Goal: Task Accomplishment & Management: Complete application form

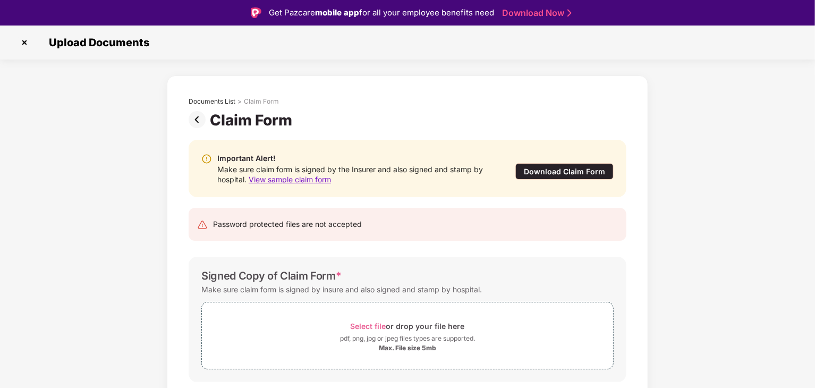
scroll to position [32, 0]
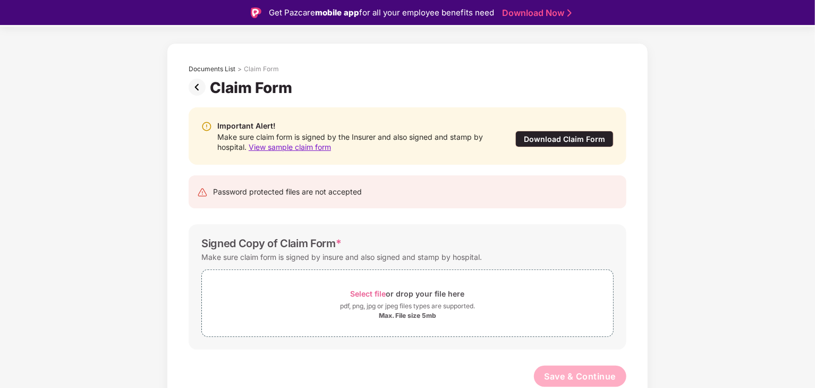
click at [197, 90] on img at bounding box center [199, 87] width 21 height 17
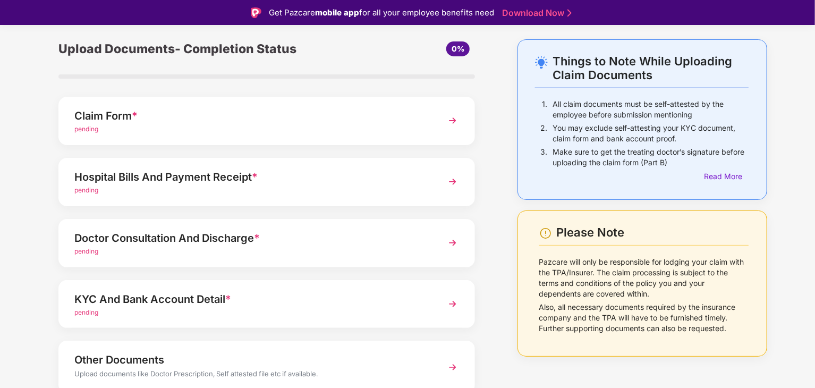
scroll to position [36, 0]
click at [428, 190] on div "Hospital Bills And Payment Receipt * pending" at bounding box center [266, 182] width 417 height 48
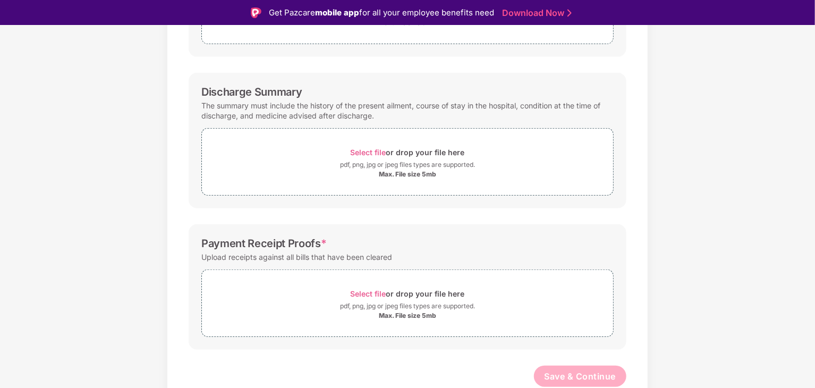
scroll to position [0, 0]
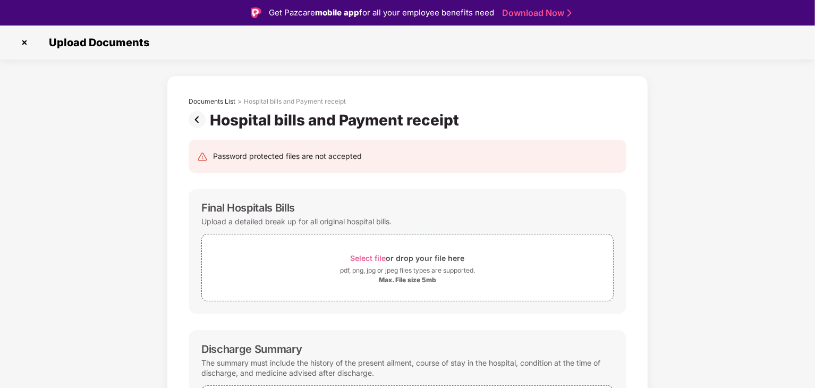
click at [194, 120] on img at bounding box center [199, 119] width 21 height 17
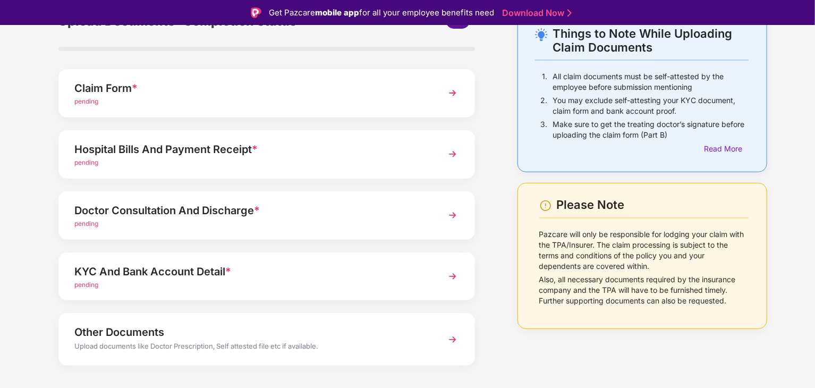
scroll to position [65, 0]
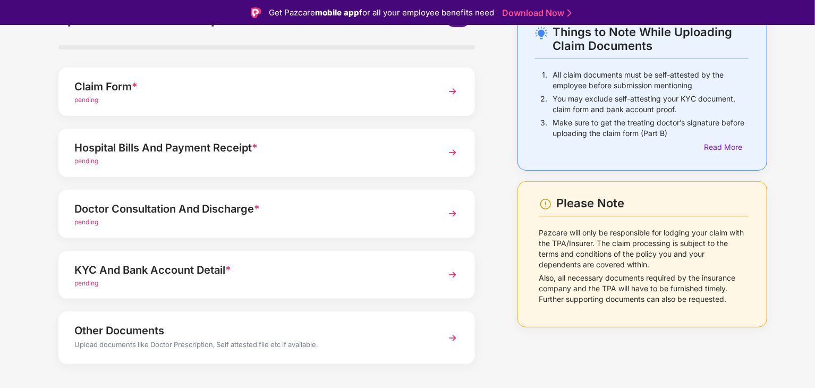
click at [346, 211] on div "Doctor Consultation And Discharge *" at bounding box center [250, 208] width 352 height 17
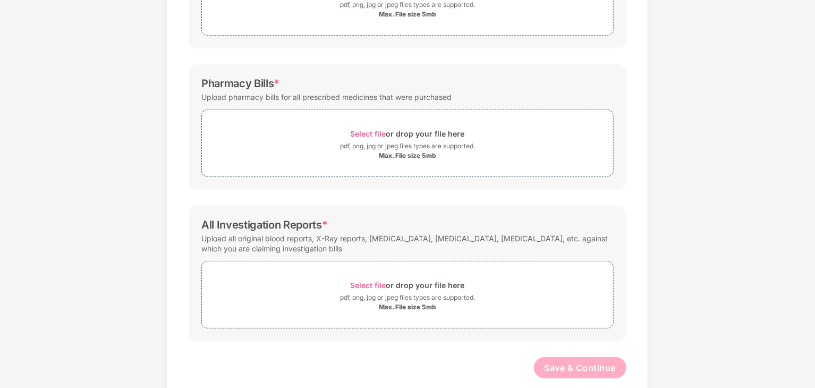
scroll to position [0, 0]
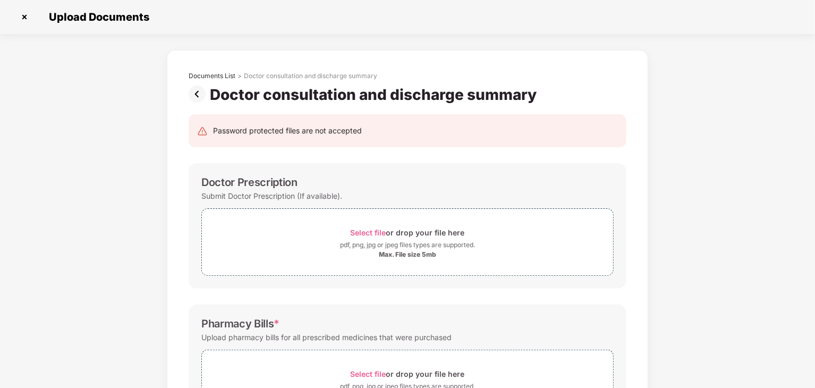
click at [201, 94] on img at bounding box center [199, 94] width 21 height 17
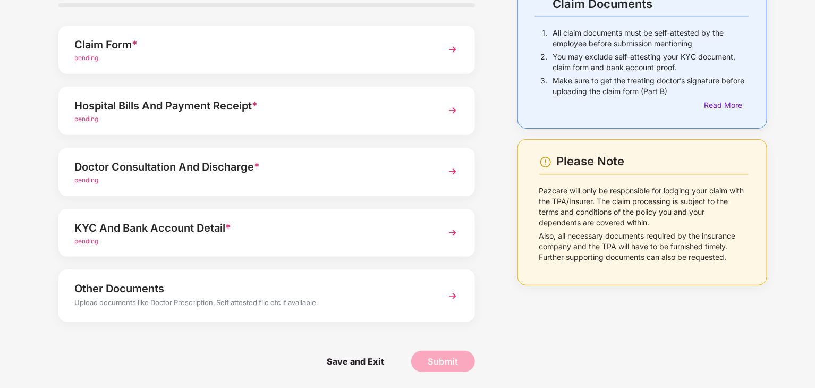
scroll to position [81, 0]
click at [313, 244] on div "pending" at bounding box center [250, 242] width 352 height 10
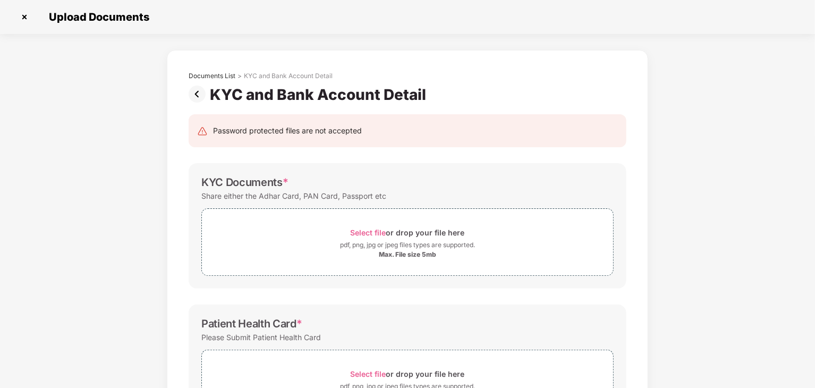
scroll to position [247, 0]
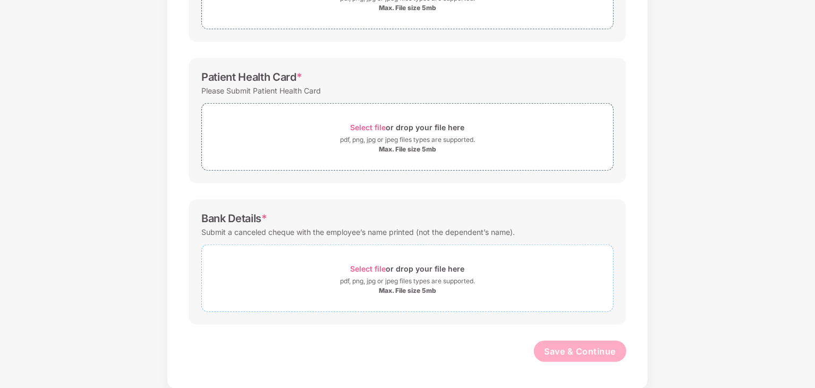
click at [366, 292] on div "Max. File size 5mb" at bounding box center [407, 290] width 411 height 9
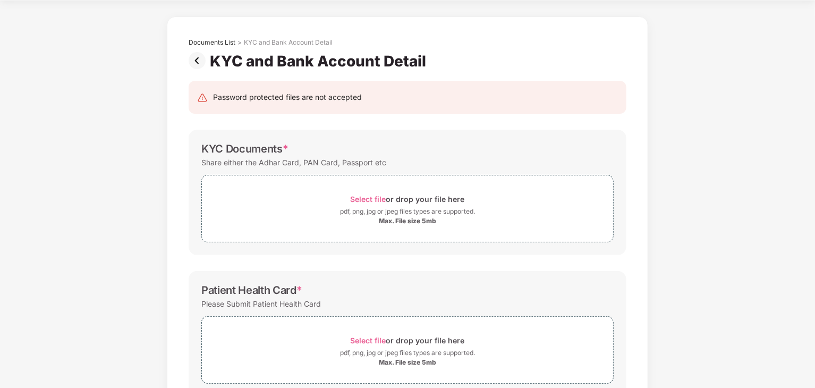
scroll to position [0, 0]
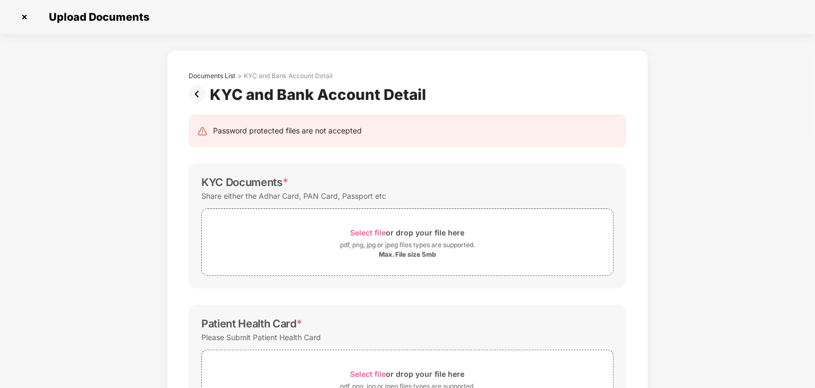
click at [193, 93] on img at bounding box center [199, 94] width 21 height 17
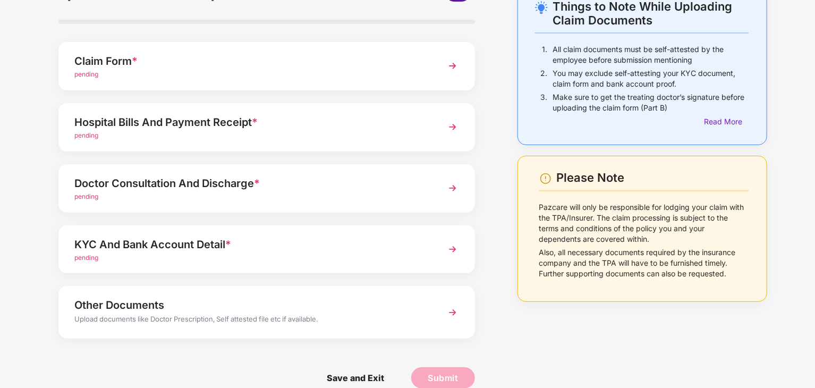
scroll to position [82, 0]
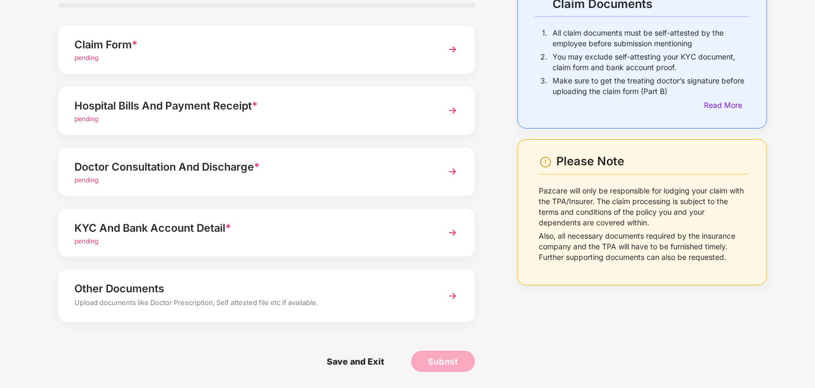
click at [206, 293] on div "Other Documents" at bounding box center [250, 288] width 352 height 17
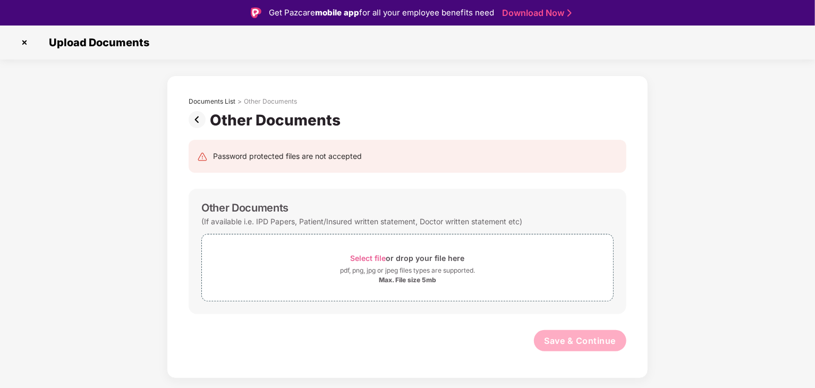
click at [197, 117] on img at bounding box center [199, 119] width 21 height 17
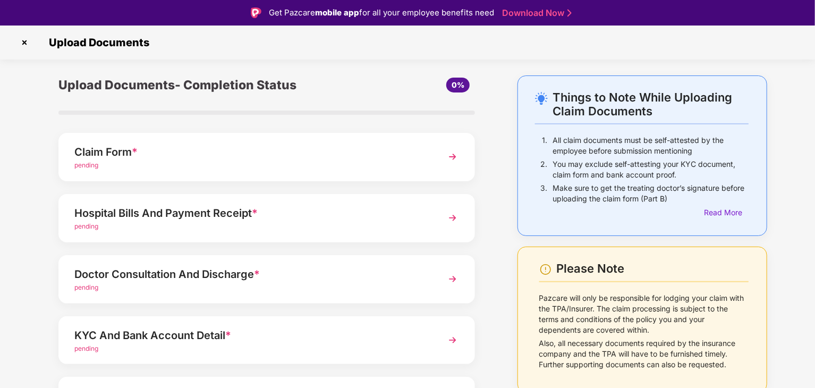
scroll to position [82, 0]
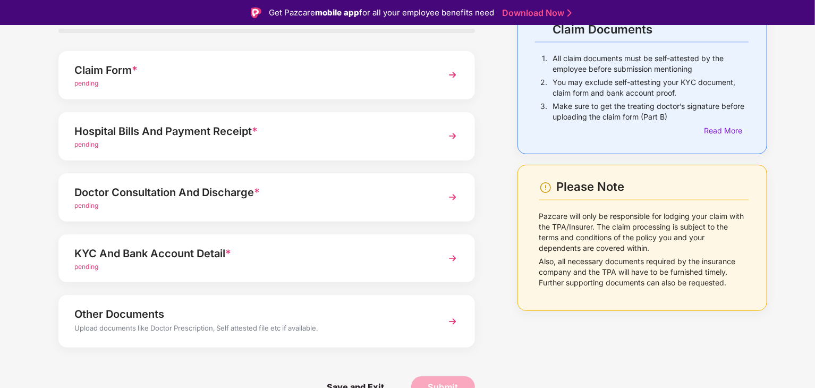
click at [227, 268] on div "pending" at bounding box center [250, 267] width 352 height 10
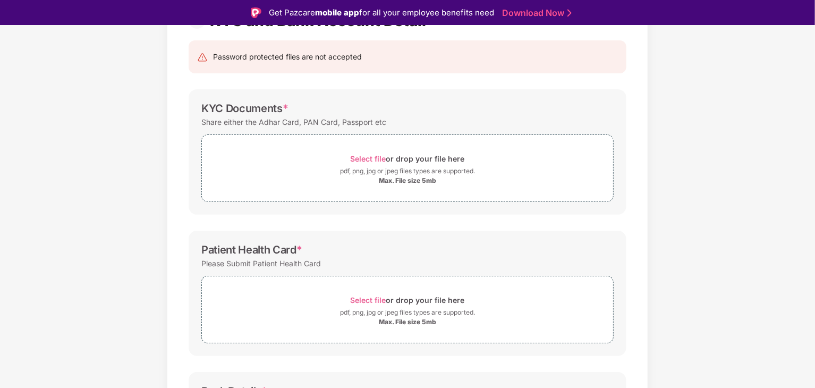
scroll to position [94, 0]
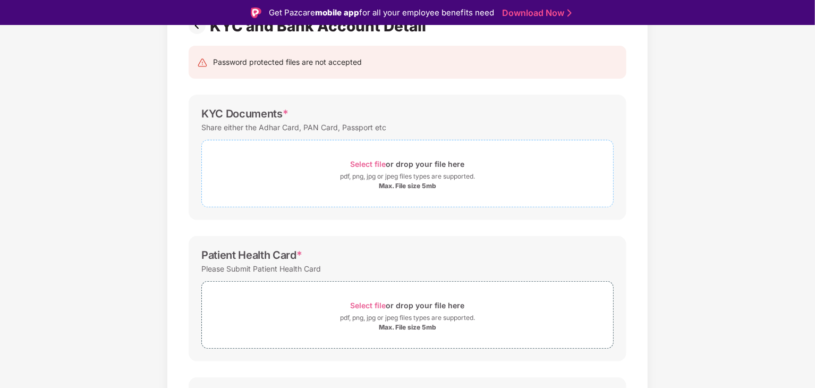
click at [410, 174] on div "pdf, png, jpg or jpeg files types are supported." at bounding box center [407, 176] width 135 height 11
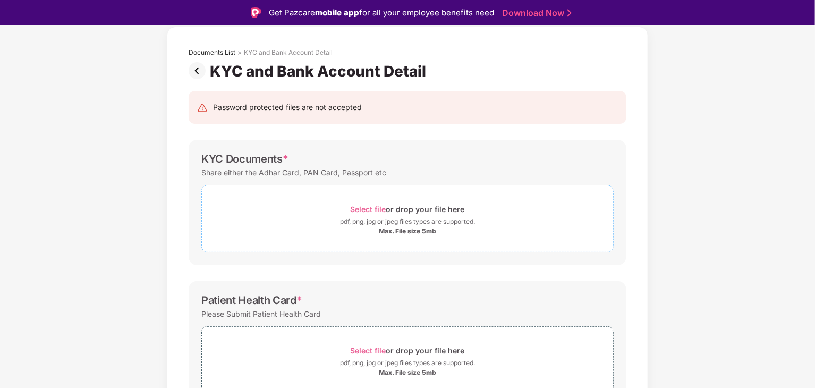
scroll to position [49, 0]
click at [332, 205] on div "Select file or drop your file here" at bounding box center [407, 209] width 411 height 14
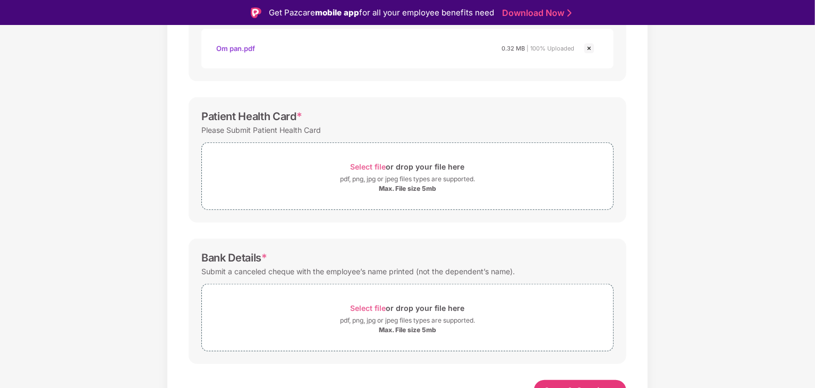
scroll to position [298, 0]
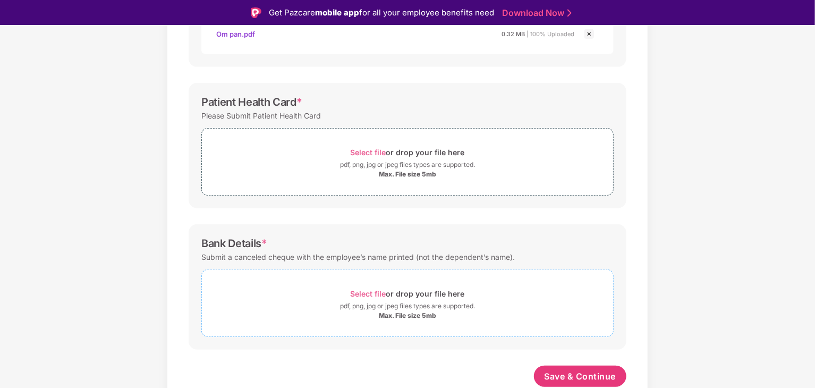
click at [371, 309] on div "pdf, png, jpg or jpeg files types are supported." at bounding box center [407, 306] width 135 height 11
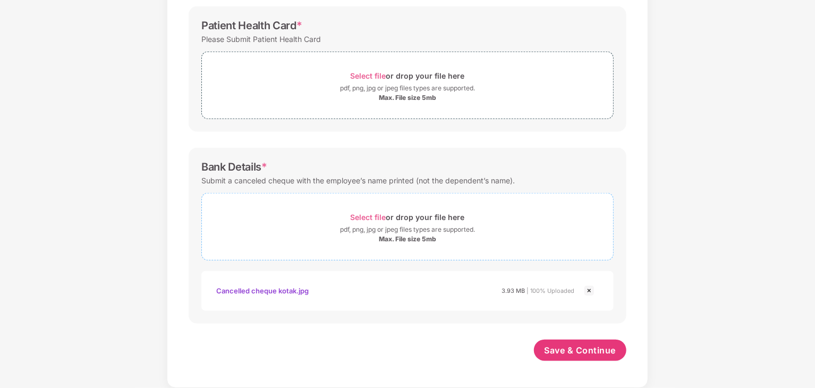
scroll to position [348, 0]
click at [580, 348] on span "Save & Continue" at bounding box center [581, 351] width 72 height 12
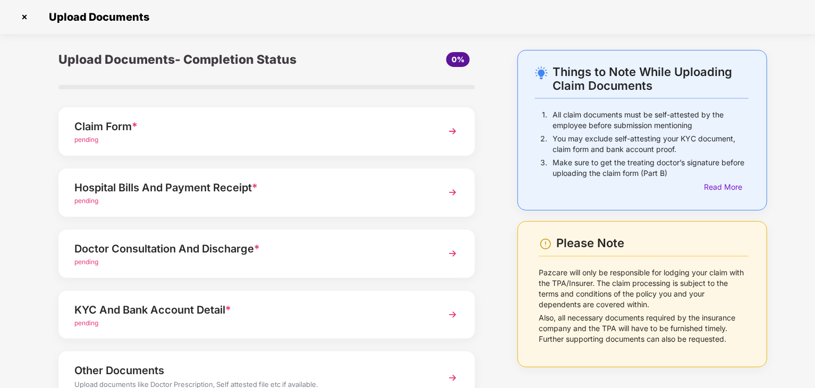
scroll to position [82, 0]
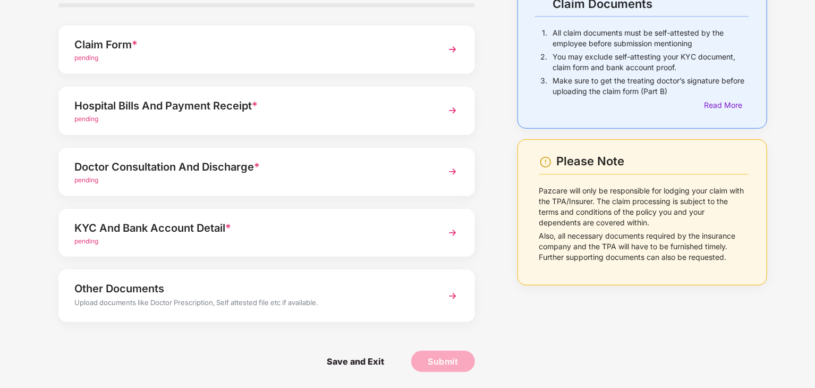
click at [253, 226] on div "KYC And Bank Account Detail *" at bounding box center [250, 227] width 352 height 17
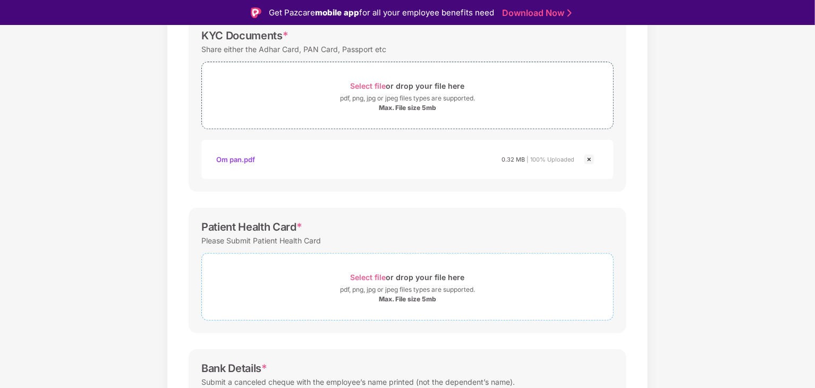
scroll to position [0, 0]
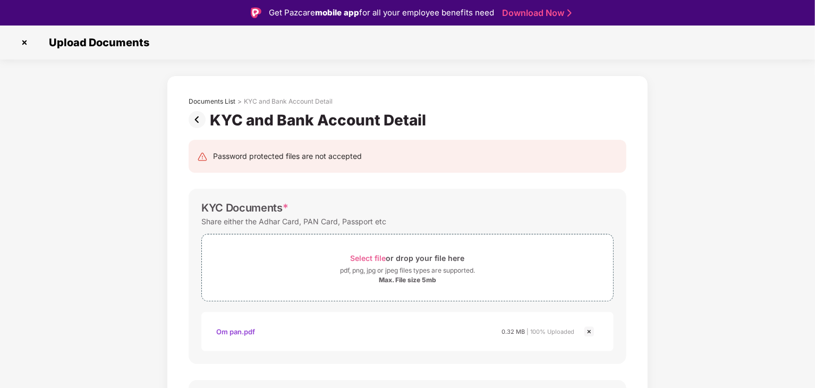
click at [26, 44] on img at bounding box center [24, 42] width 17 height 17
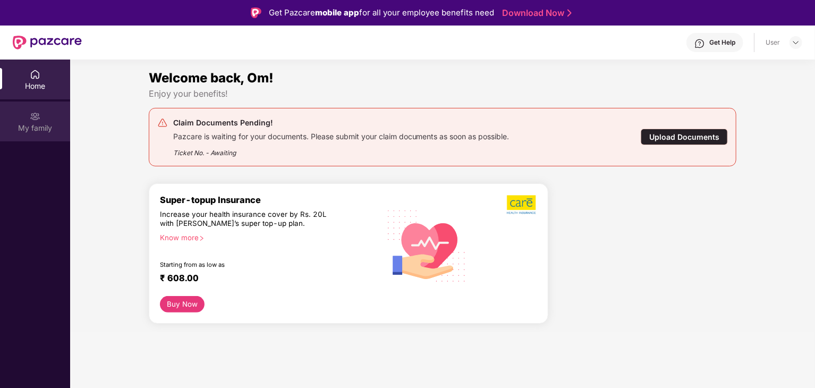
click at [39, 128] on div "My family" at bounding box center [35, 128] width 70 height 11
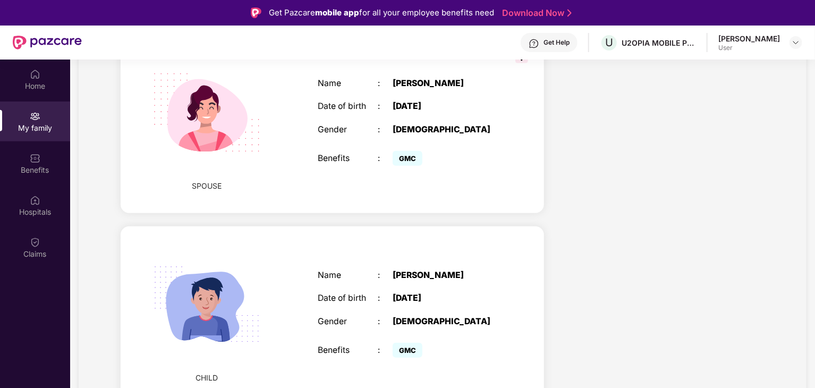
scroll to position [422, 0]
click at [449, 316] on div "[DEMOGRAPHIC_DATA]" at bounding box center [445, 321] width 105 height 10
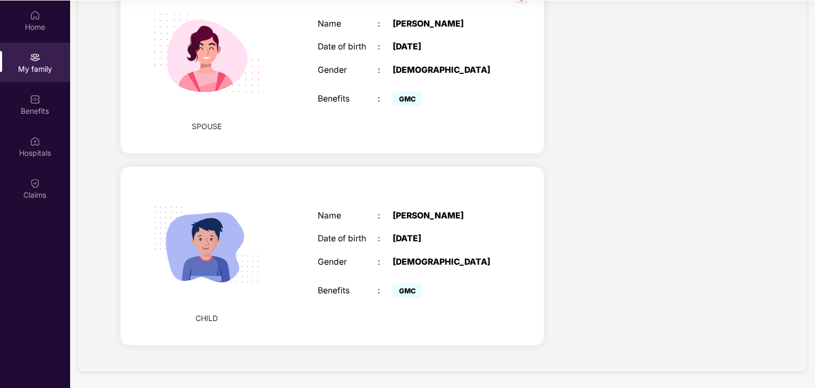
scroll to position [60, 0]
click at [449, 316] on div "CHILD Name : [PERSON_NAME] Date of birth : [DEMOGRAPHIC_DATA] Gender : [DEMOGRA…" at bounding box center [332, 255] width 423 height 179
click at [413, 283] on span "GMC" at bounding box center [408, 290] width 30 height 15
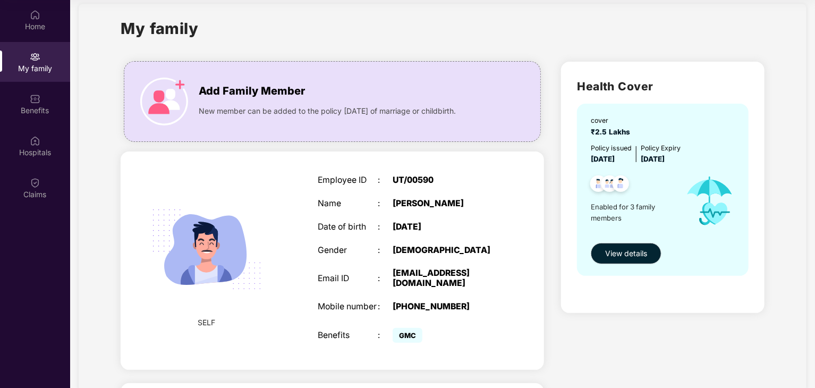
scroll to position [0, 0]
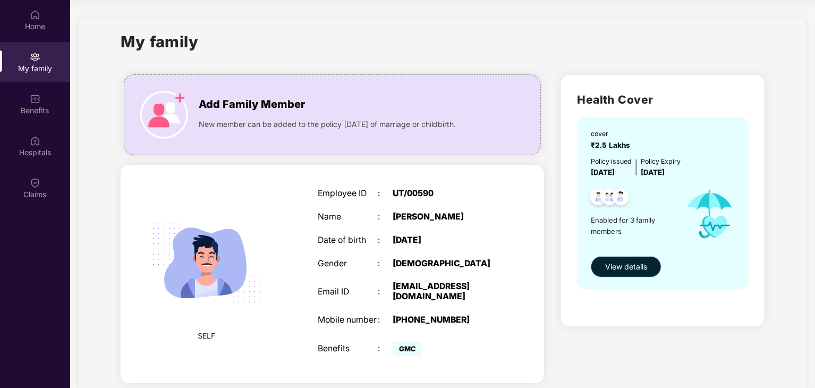
click at [630, 264] on span "View details" at bounding box center [626, 267] width 42 height 12
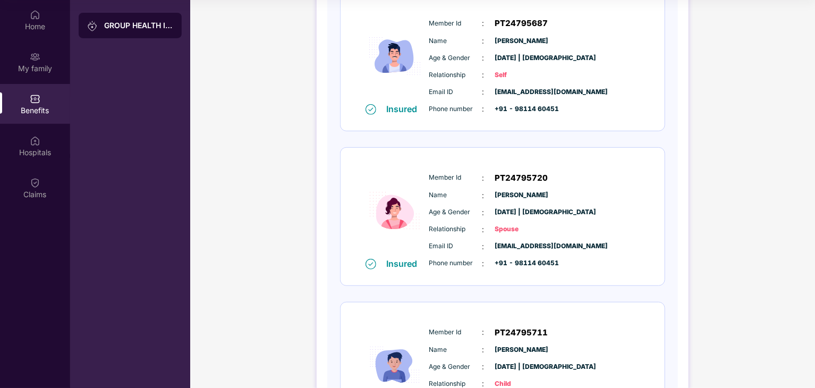
scroll to position [281, 0]
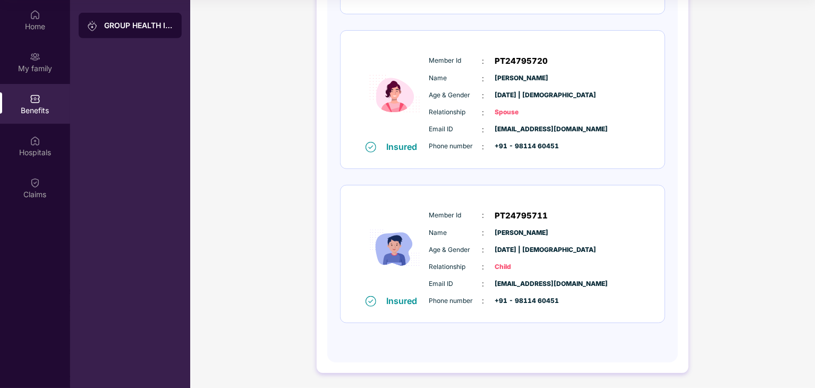
click at [583, 244] on div "Age & Gender : [DATE] | [DEMOGRAPHIC_DATA]" at bounding box center [534, 250] width 211 height 12
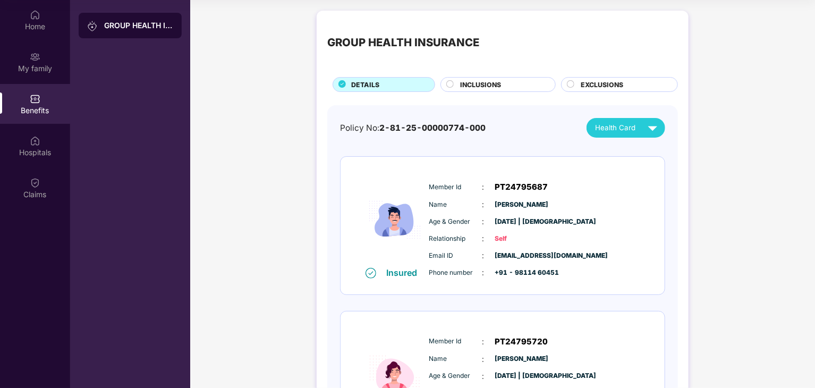
scroll to position [0, 0]
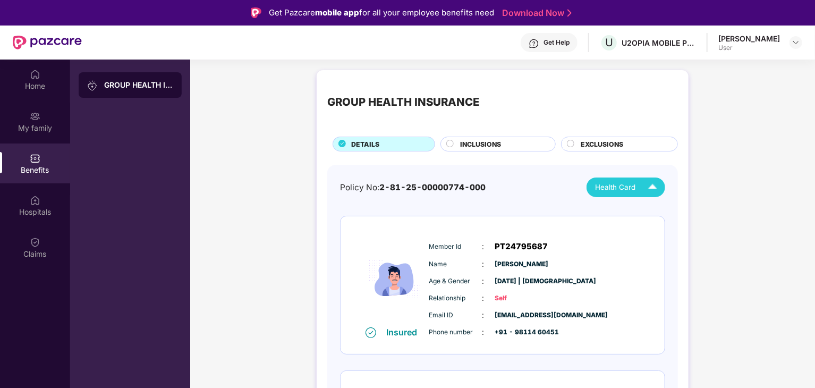
click at [627, 188] on span "Health Card" at bounding box center [615, 187] width 40 height 11
click at [653, 254] on img at bounding box center [657, 255] width 8 height 8
click at [572, 142] on circle at bounding box center [570, 143] width 7 height 7
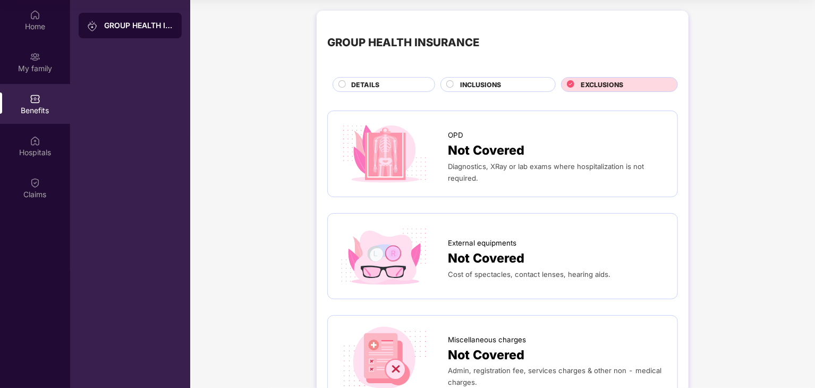
click at [505, 87] on div "INCLUSIONS" at bounding box center [502, 86] width 95 height 12
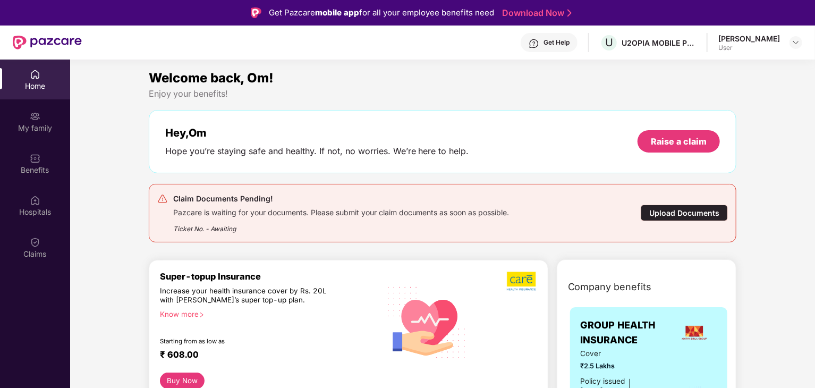
click at [659, 209] on div "Upload Documents" at bounding box center [684, 213] width 87 height 16
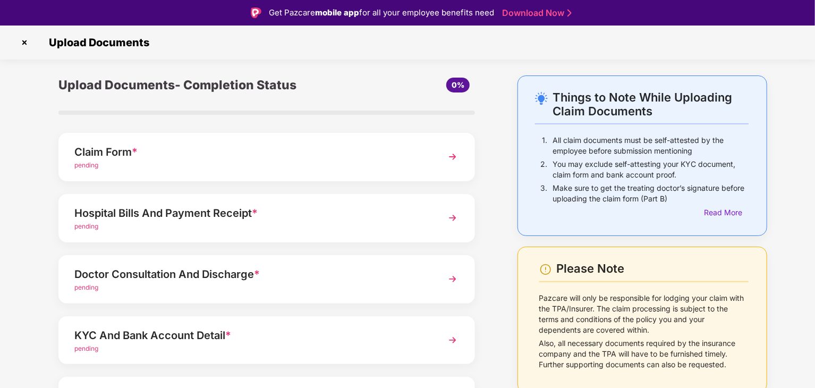
scroll to position [82, 0]
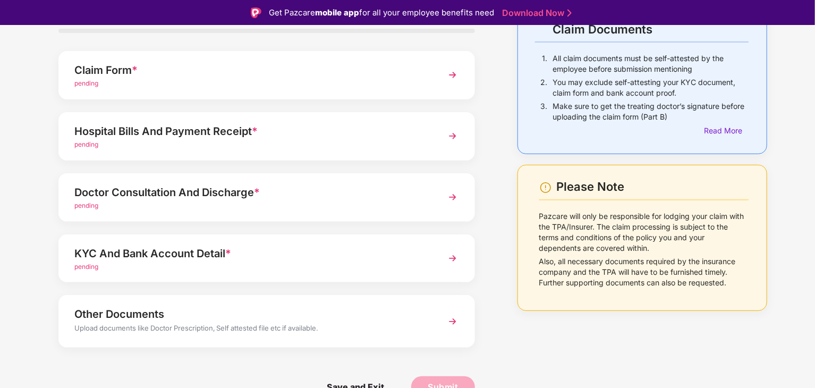
click at [198, 257] on div "KYC And Bank Account Detail *" at bounding box center [250, 253] width 352 height 17
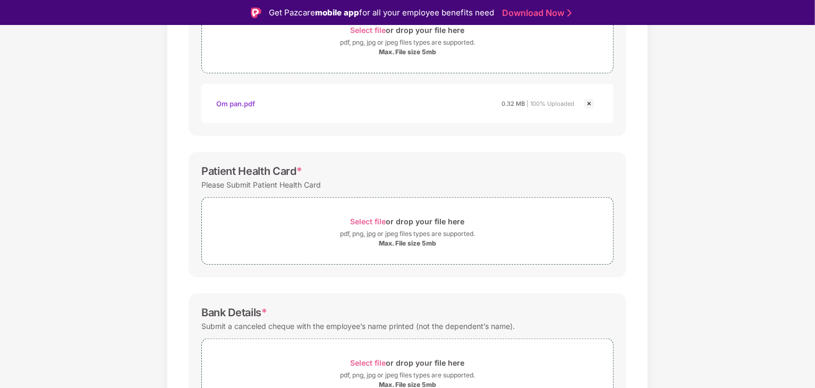
scroll to position [228, 0]
click at [482, 228] on div "pdf, png, jpg or jpeg files types are supported." at bounding box center [407, 233] width 411 height 11
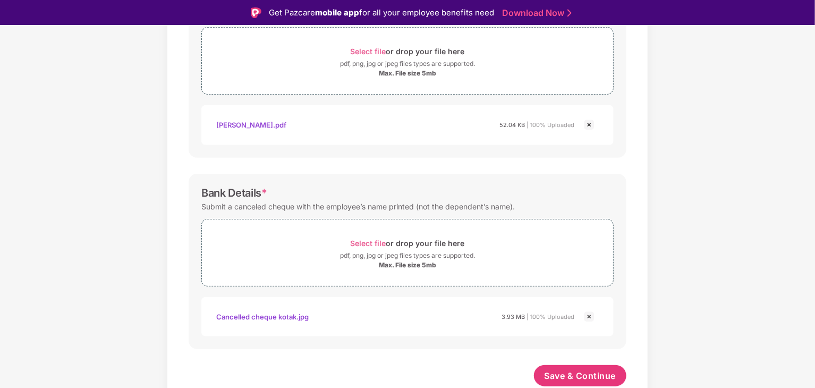
scroll to position [397, 0]
click at [582, 373] on span "Save & Continue" at bounding box center [581, 376] width 72 height 12
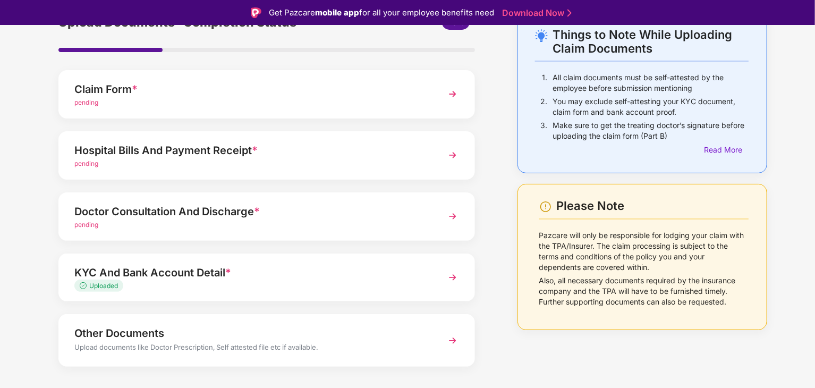
scroll to position [0, 0]
